Goal: Navigation & Orientation: Find specific page/section

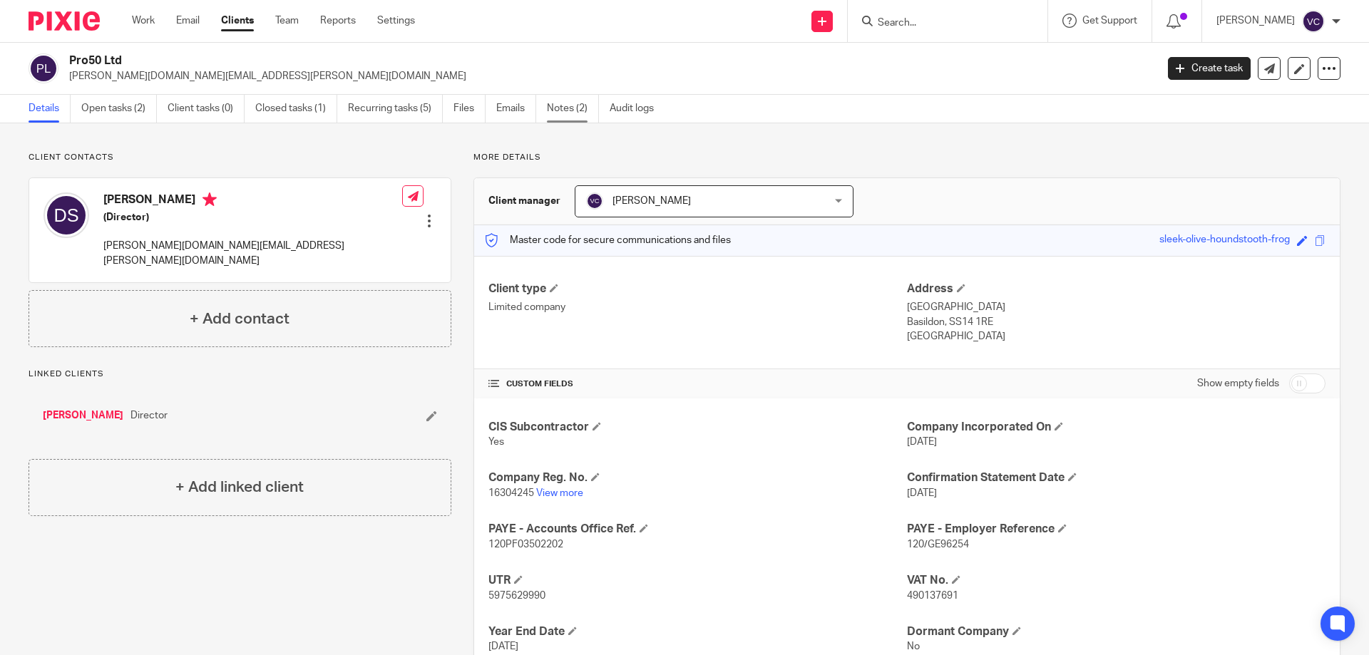
click at [580, 118] on link "Notes (2)" at bounding box center [573, 109] width 52 height 28
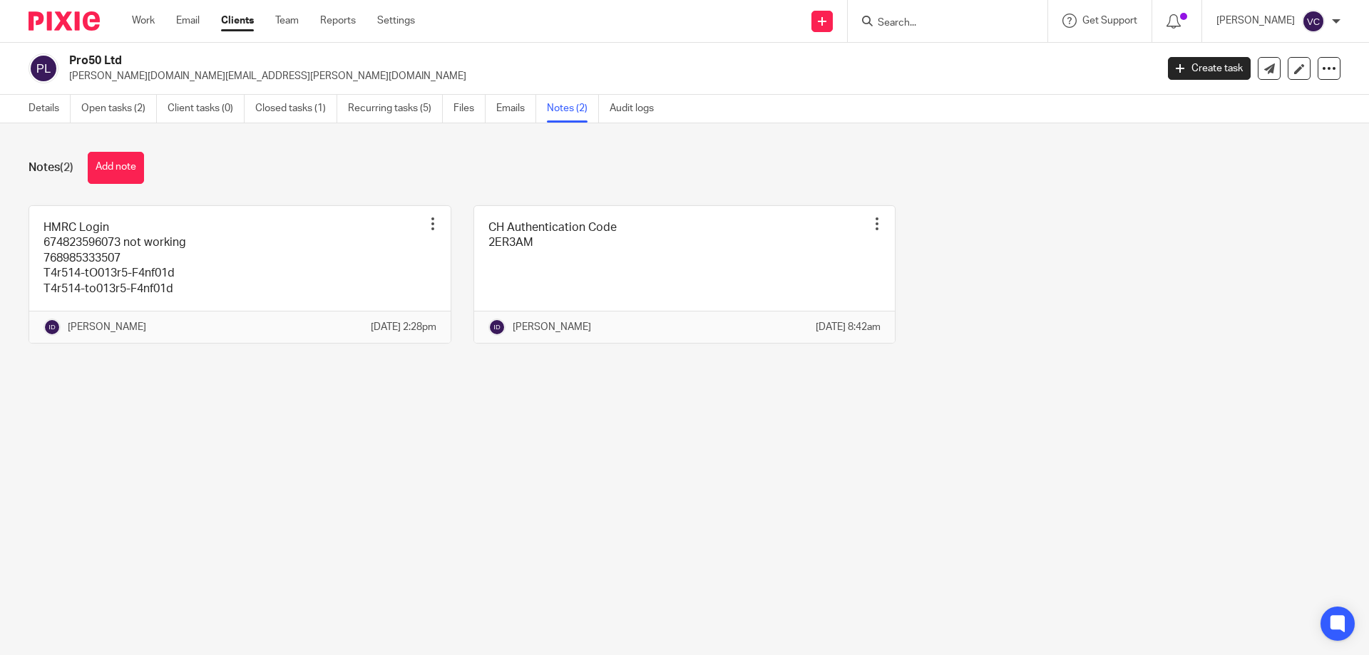
click at [608, 471] on main "Pro50 Ltd [PERSON_NAME][DOMAIN_NAME][EMAIL_ADDRESS][PERSON_NAME][DOMAIN_NAME] C…" at bounding box center [684, 327] width 1369 height 655
click at [34, 114] on link "Details" at bounding box center [50, 109] width 42 height 28
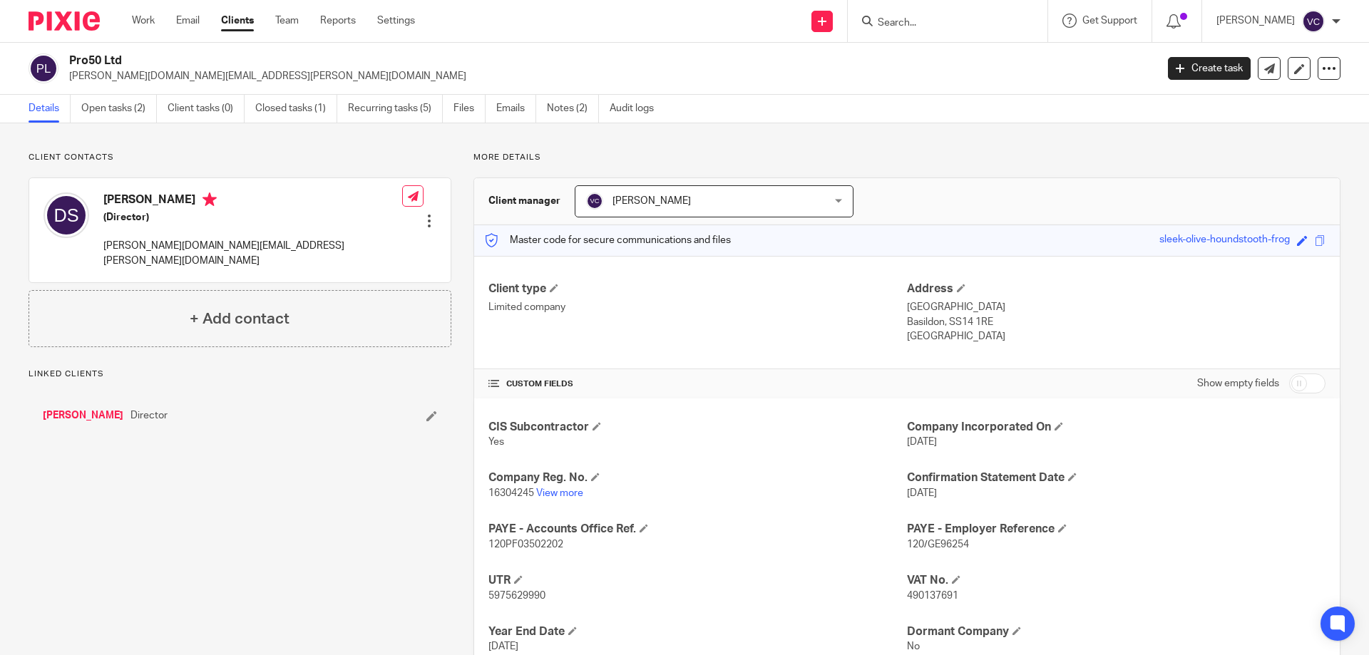
click at [90, 409] on link "[PERSON_NAME]" at bounding box center [83, 416] width 81 height 14
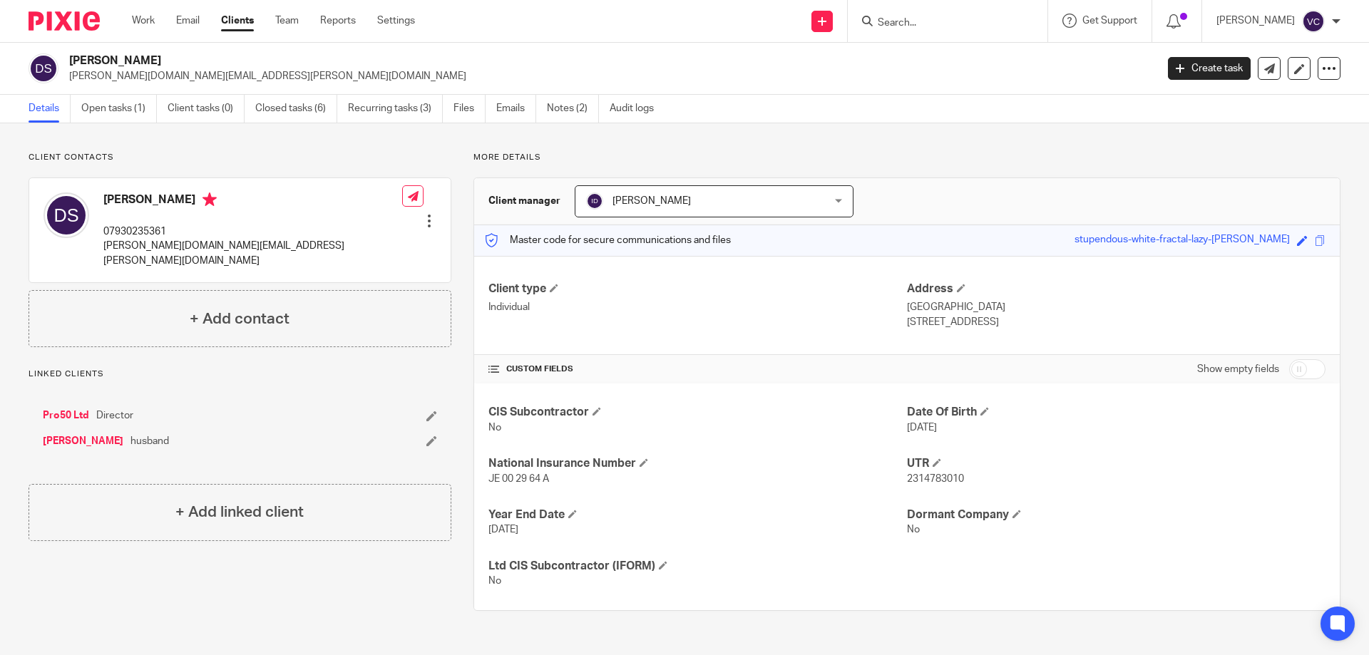
click at [451, 317] on div "More details Client manager [PERSON_NAME] [PERSON_NAME] [PERSON_NAME] [PERSON_N…" at bounding box center [895, 381] width 889 height 459
